Goal: Task Accomplishment & Management: Use online tool/utility

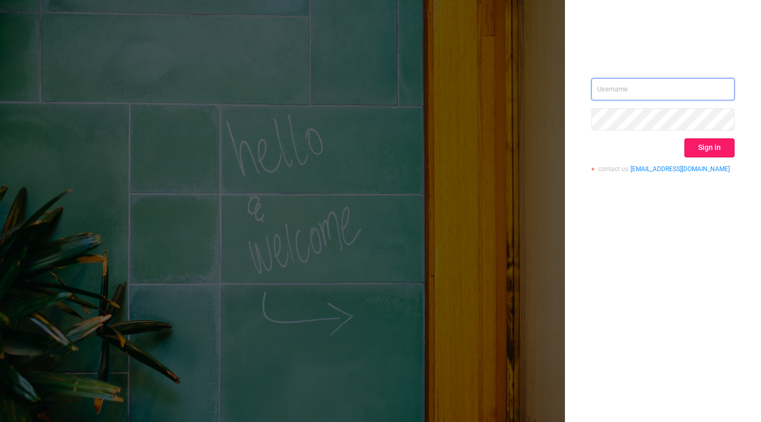
type input "[EMAIL_ADDRESS][DOMAIN_NAME]"
click at [703, 145] on button "Sign in" at bounding box center [709, 147] width 50 height 19
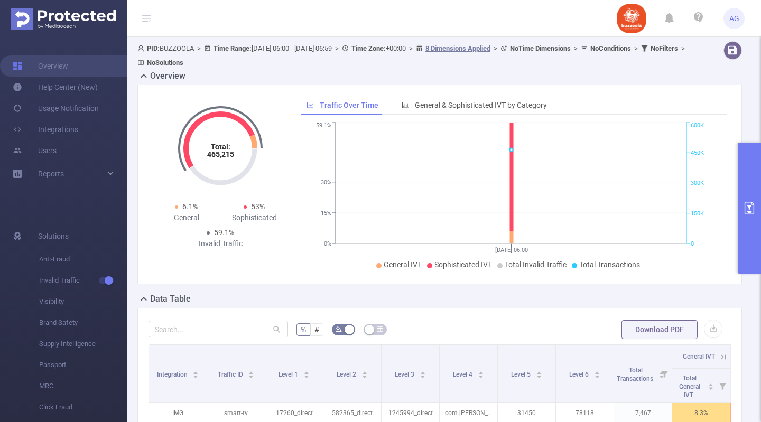
click at [745, 201] on button "primary" at bounding box center [749, 208] width 23 height 131
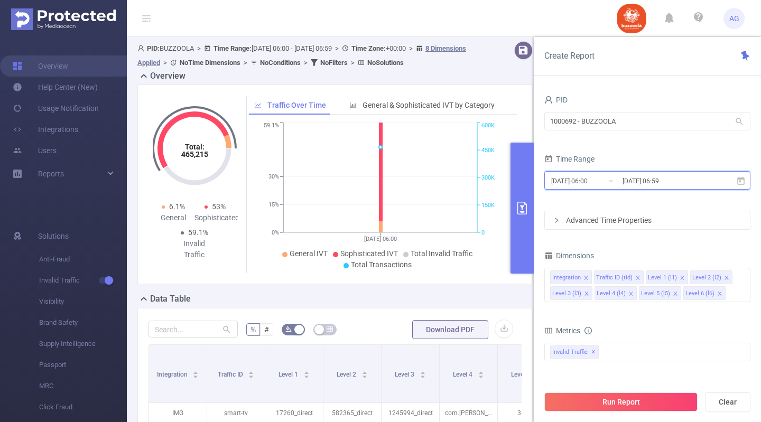
click at [742, 178] on icon at bounding box center [741, 181] width 10 height 10
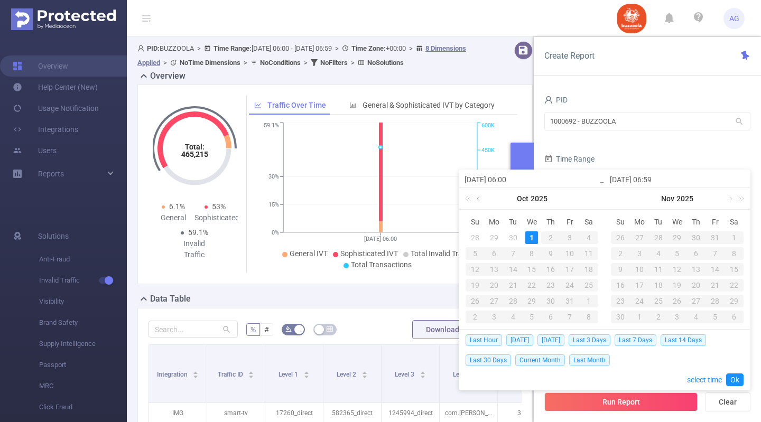
click at [478, 198] on link at bounding box center [480, 198] width 10 height 21
click at [517, 287] on div "23" at bounding box center [513, 285] width 13 height 13
click at [516, 298] on div "30" at bounding box center [513, 301] width 13 height 13
type input "[DATE] 06:00"
type input "[DATE] 06:59"
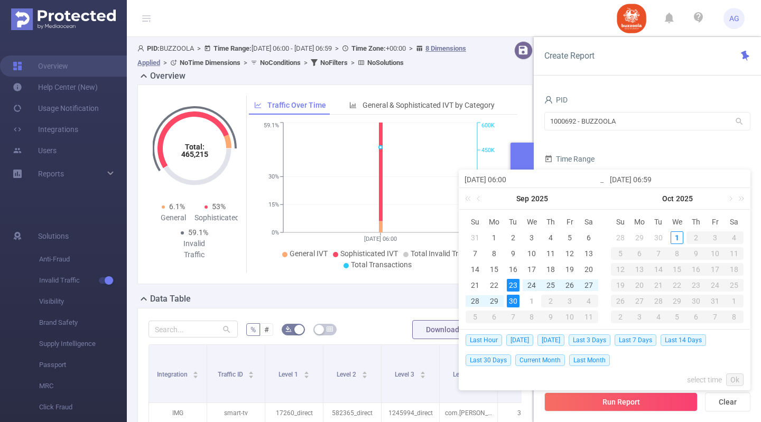
type input "[DATE] 06:00"
type input "[DATE] 06:59"
click at [735, 383] on link "Ok" at bounding box center [734, 380] width 17 height 13
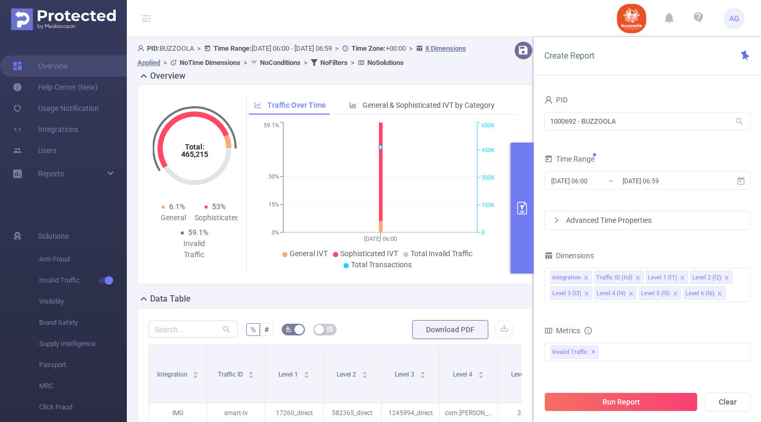
click at [649, 211] on form "PID 1000692 - BUZZOOLA 1000692 - BUZZOOLA Time Range [DATE] 06:00 _ [DATE] 06:5…" at bounding box center [647, 160] width 206 height 137
click at [616, 222] on div "Advanced Time Properties" at bounding box center [647, 220] width 205 height 18
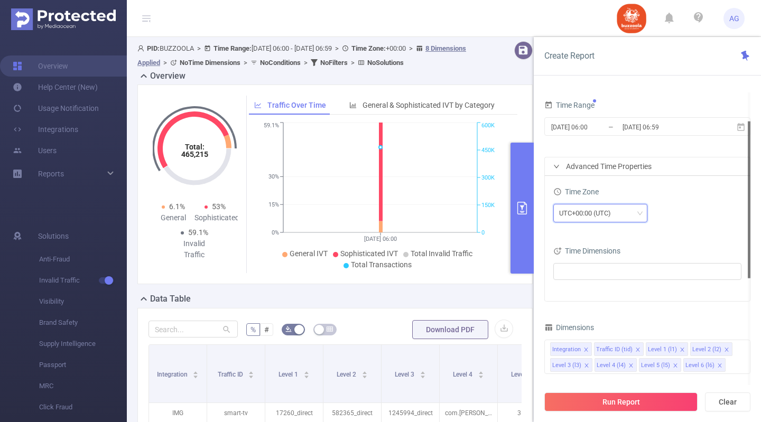
click at [610, 217] on div "UTC+00:00 (UTC)" at bounding box center [588, 212] width 59 height 17
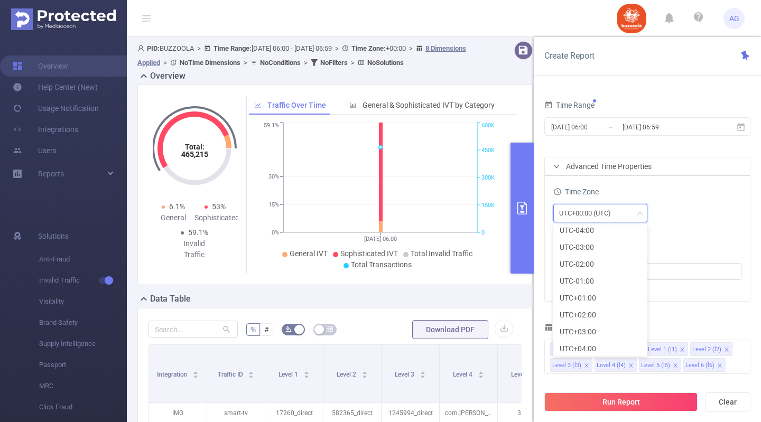
scroll to position [173, 0]
click at [591, 337] on li "UTC+03:00" at bounding box center [600, 332] width 94 height 17
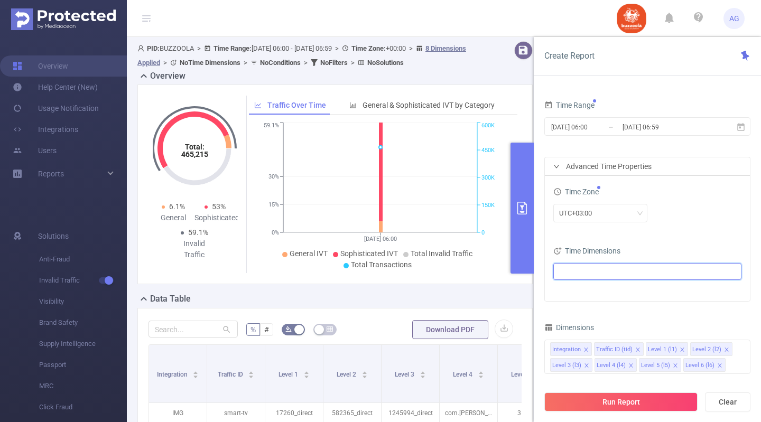
click at [616, 268] on ul at bounding box center [643, 272] width 174 height 16
click at [573, 286] on li "Date (Example: [DATE] )" at bounding box center [647, 291] width 184 height 14
click at [573, 291] on span at bounding box center [572, 291] width 8 height 8
click at [671, 236] on div "Time Zone UTC+03:00 Time Dimensions Date" at bounding box center [647, 238] width 205 height 125
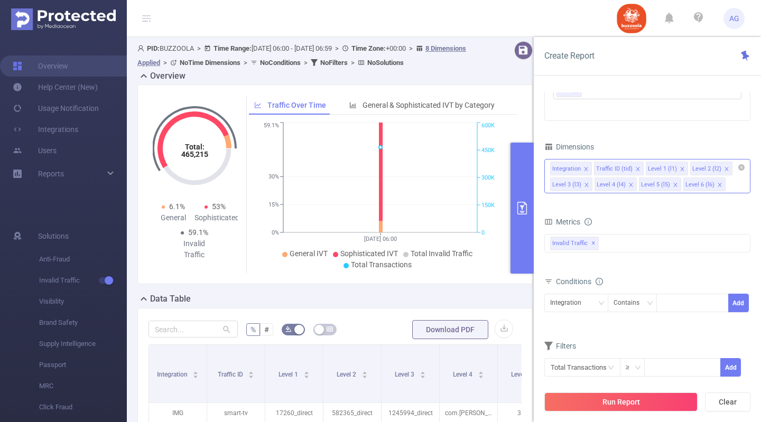
click at [636, 167] on icon "icon: close" at bounding box center [637, 168] width 5 height 5
click at [584, 167] on icon "icon: close" at bounding box center [586, 169] width 4 height 4
click at [672, 190] on div "Level 1 (l1) Level 2 (l2) Level 3 (l3) Level 4 (l4) Level 5 (l5) Level 6 (l6)" at bounding box center [647, 176] width 206 height 34
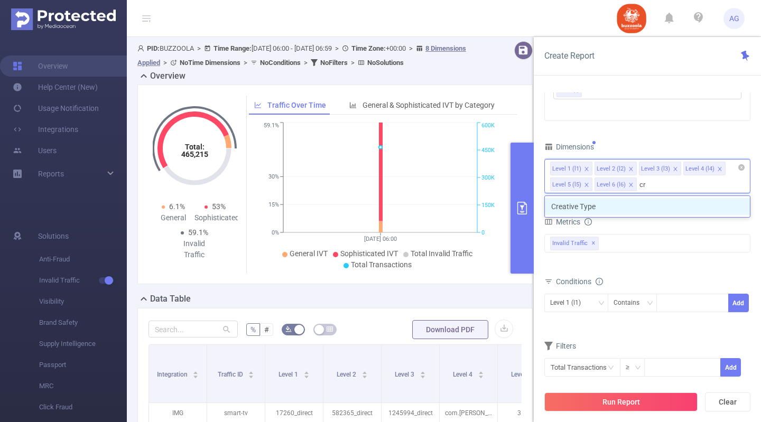
type input "cre"
click at [672, 201] on li "Creative Type" at bounding box center [647, 206] width 205 height 17
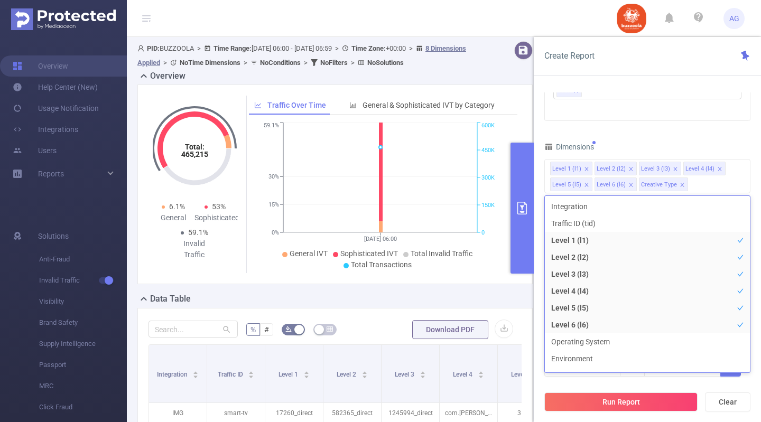
click at [720, 147] on div "Dimensions" at bounding box center [647, 148] width 206 height 17
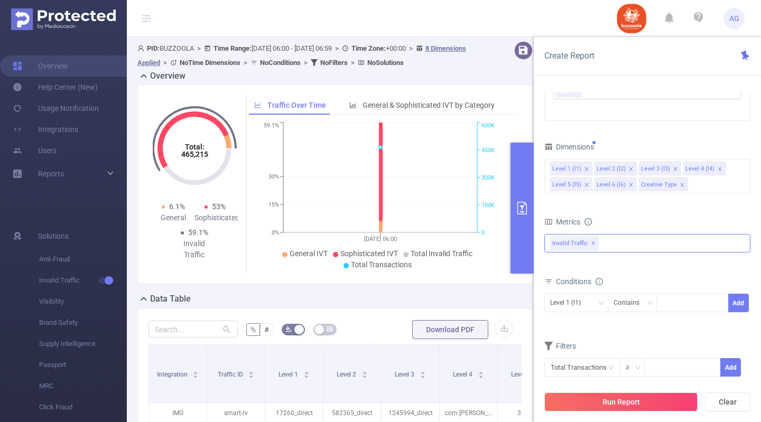
click at [625, 247] on div "Invalid Traffic ✕" at bounding box center [647, 243] width 206 height 18
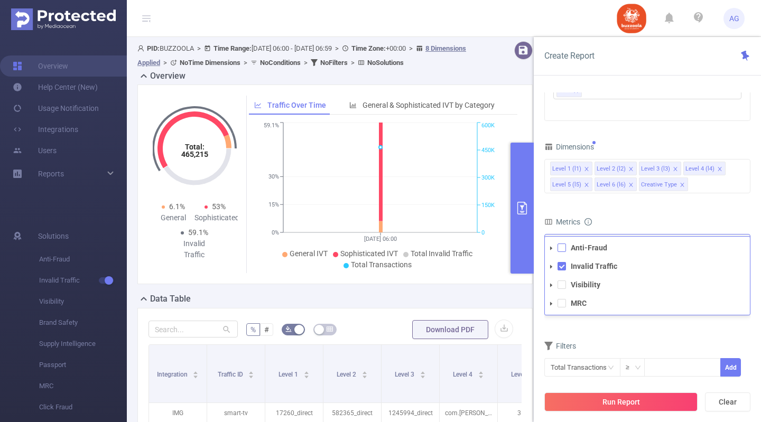
click at [564, 251] on span at bounding box center [561, 248] width 8 height 8
click at [565, 288] on span at bounding box center [561, 285] width 8 height 8
click at [561, 304] on span at bounding box center [561, 303] width 8 height 8
click at [614, 323] on div "Conditions Level 1 (l1) Contains Add" at bounding box center [647, 300] width 206 height 52
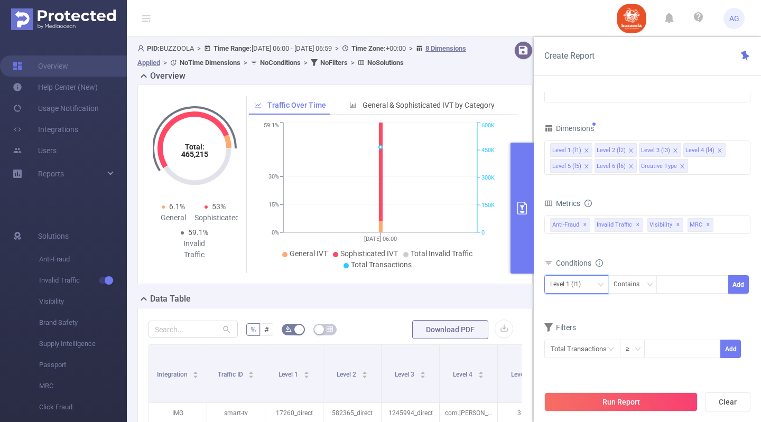
click at [595, 286] on div "Level 1 (l1)" at bounding box center [576, 284] width 52 height 17
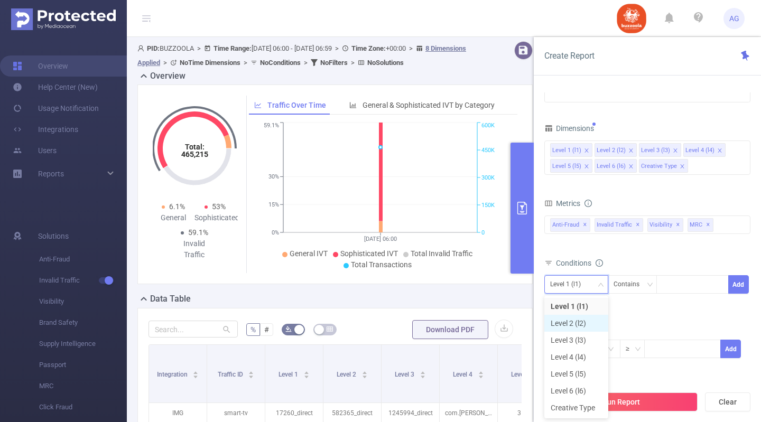
click at [576, 321] on li "Level 2 (l2)" at bounding box center [576, 323] width 64 height 17
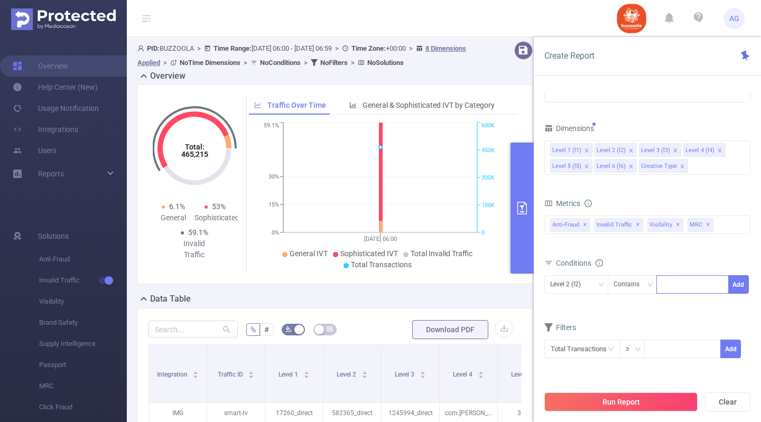
click at [690, 281] on div at bounding box center [692, 284] width 61 height 17
paste input "583140"
type input "583140"
click at [689, 309] on li "583140" at bounding box center [692, 306] width 72 height 17
click at [740, 283] on button "Add" at bounding box center [738, 284] width 21 height 18
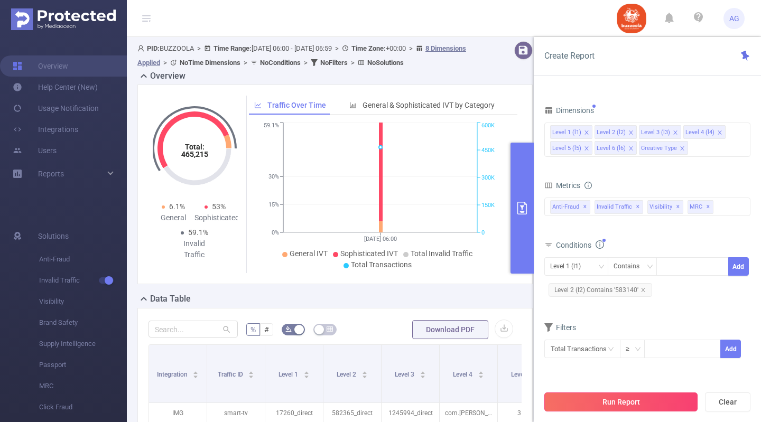
click at [622, 411] on button "Run Report" at bounding box center [620, 402] width 153 height 19
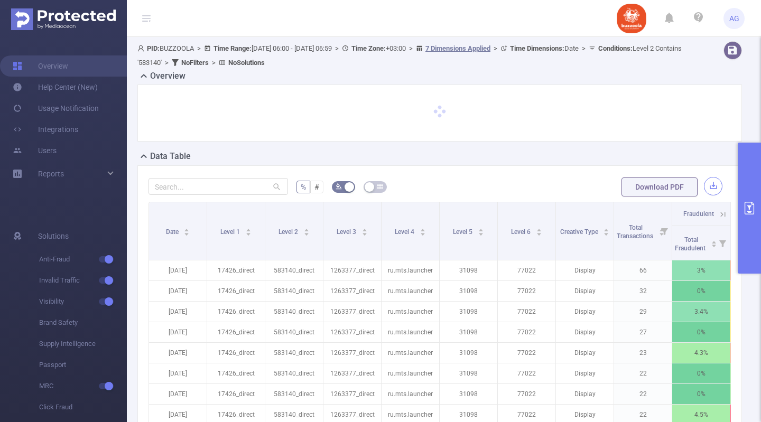
click at [704, 182] on button "button" at bounding box center [713, 186] width 18 height 18
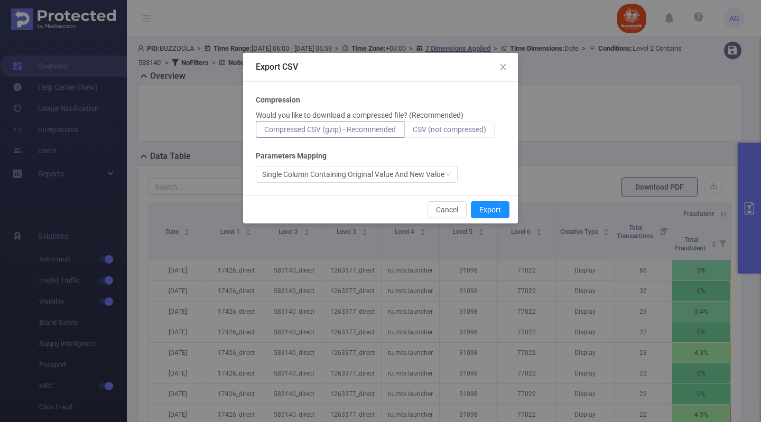
click at [485, 131] on span "CSV (not compressed)" at bounding box center [449, 129] width 73 height 8
click at [413, 132] on input "CSV (not compressed)" at bounding box center [413, 132] width 0 height 0
click at [498, 203] on button "Export" at bounding box center [490, 209] width 39 height 17
